Goal: Obtain resource: Obtain resource

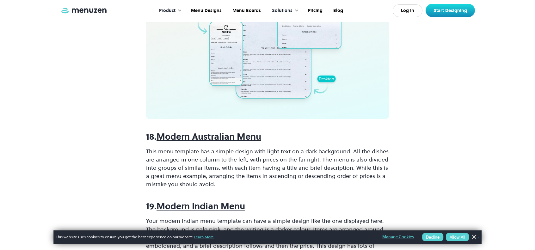
scroll to position [2499, 0]
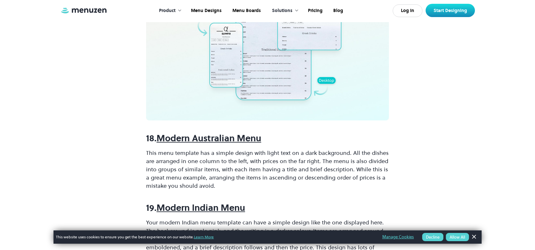
click at [207, 138] on strong "Modern Australian Menu" at bounding box center [209, 138] width 105 height 12
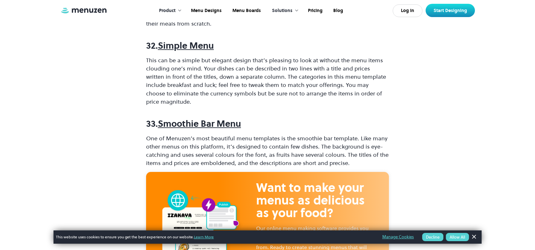
scroll to position [4018, 0]
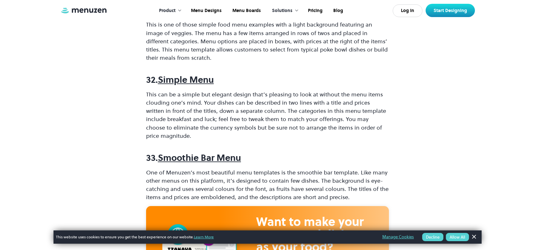
click at [183, 74] on strong "Simple Menu" at bounding box center [186, 80] width 56 height 12
